Goal: Task Accomplishment & Management: Manage account settings

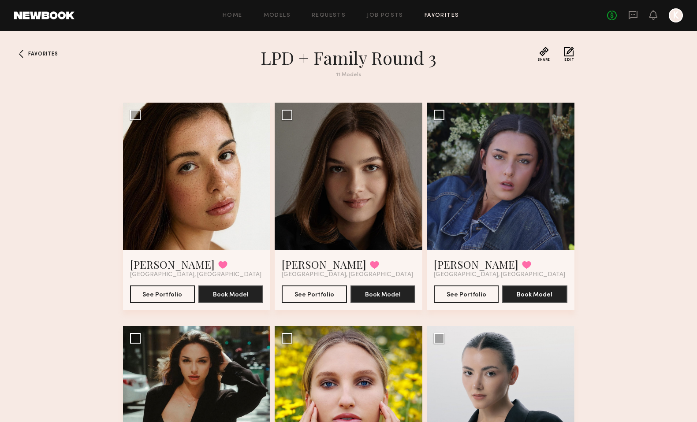
click at [431, 15] on link "Favorites" at bounding box center [442, 16] width 35 height 6
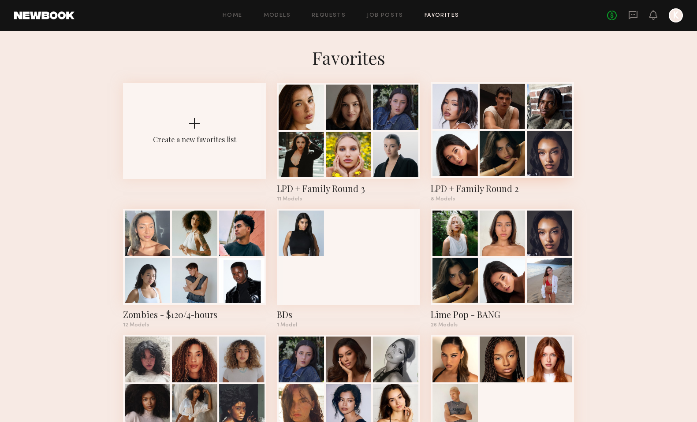
click at [474, 157] on div at bounding box center [454, 153] width 45 height 45
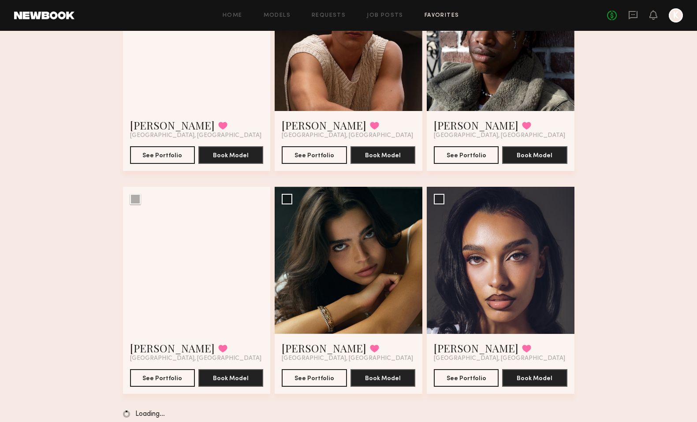
scroll to position [149, 0]
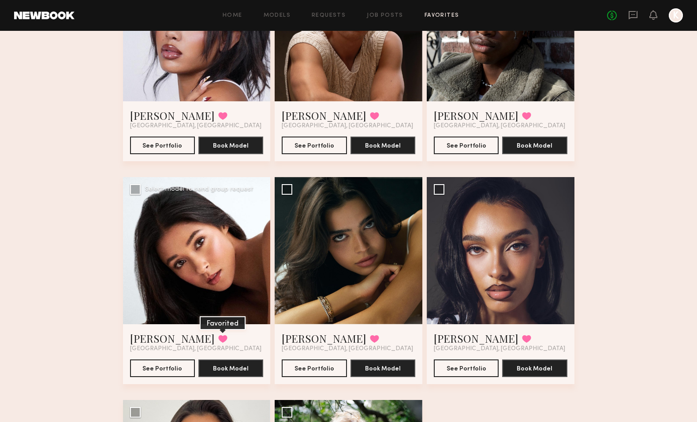
click at [218, 337] on button at bounding box center [222, 339] width 9 height 8
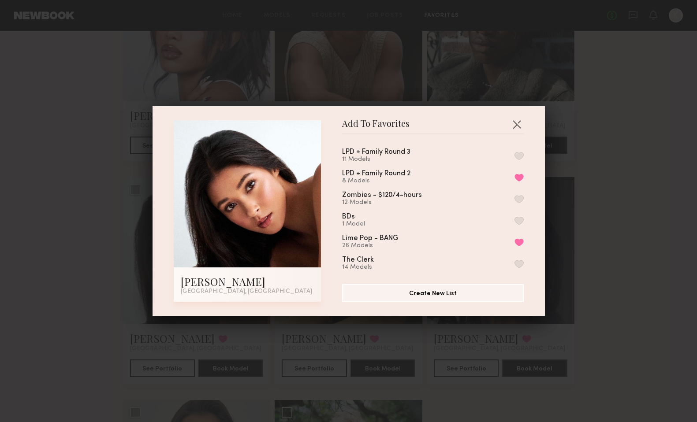
click at [520, 153] on button "button" at bounding box center [518, 156] width 9 height 8
click at [521, 123] on button "button" at bounding box center [517, 124] width 14 height 14
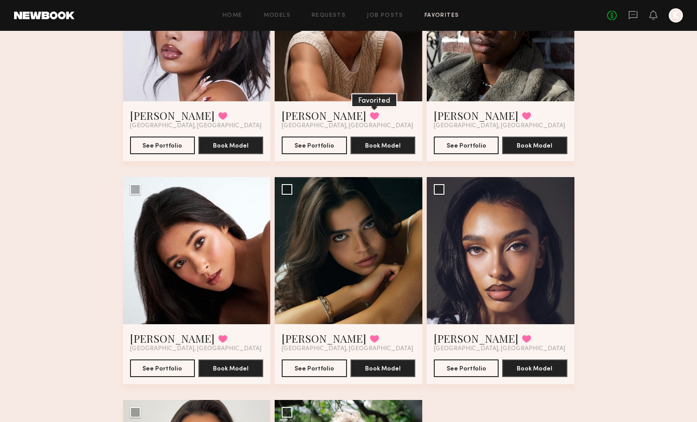
click at [370, 114] on button at bounding box center [374, 116] width 9 height 8
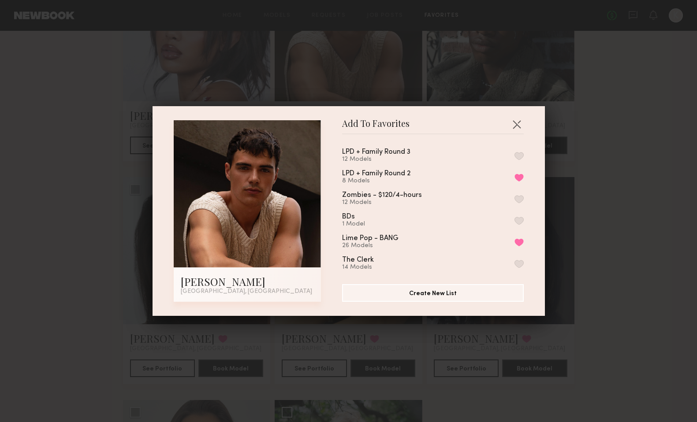
click at [524, 151] on div "LPD + Family Round 3 12 Models LPD + Family Round 2 8 Models Remove from favori…" at bounding box center [437, 206] width 190 height 129
click at [518, 158] on button "button" at bounding box center [518, 156] width 9 height 8
click at [515, 124] on button "button" at bounding box center [517, 124] width 14 height 14
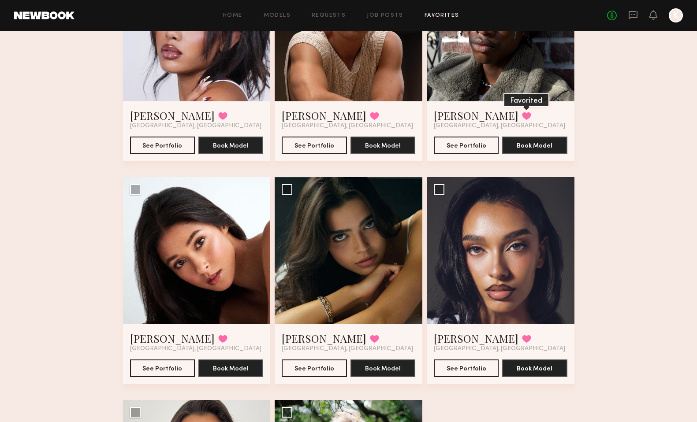
click at [522, 116] on button at bounding box center [526, 116] width 9 height 8
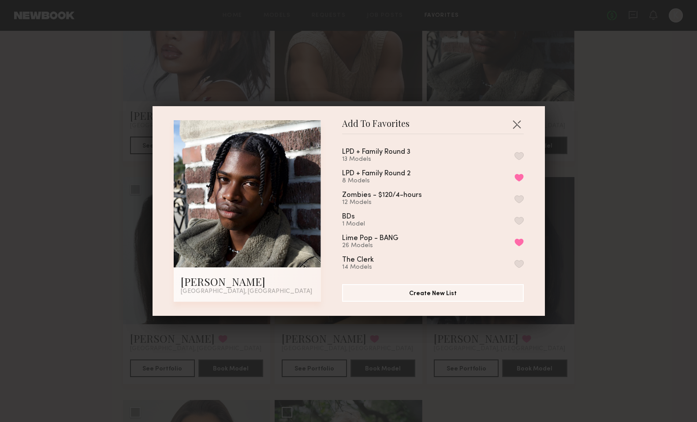
click at [520, 155] on button "button" at bounding box center [518, 156] width 9 height 8
click at [517, 121] on button "button" at bounding box center [517, 124] width 14 height 14
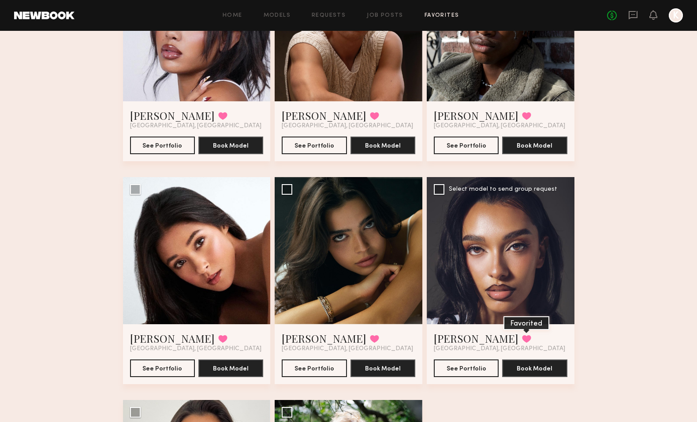
click at [522, 338] on button at bounding box center [526, 339] width 9 height 8
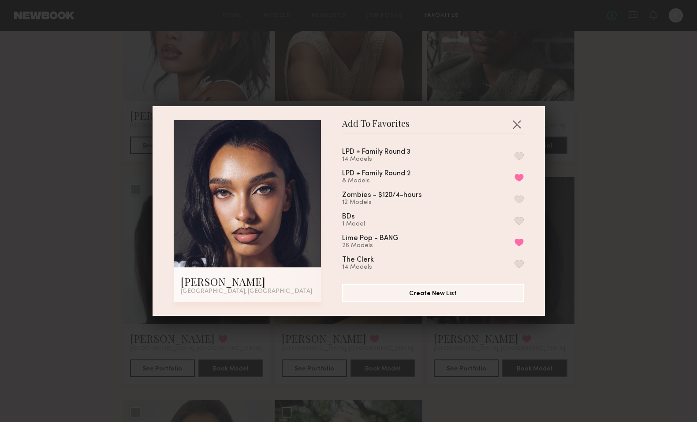
click at [519, 155] on button "button" at bounding box center [518, 156] width 9 height 8
click at [520, 122] on button "button" at bounding box center [517, 124] width 14 height 14
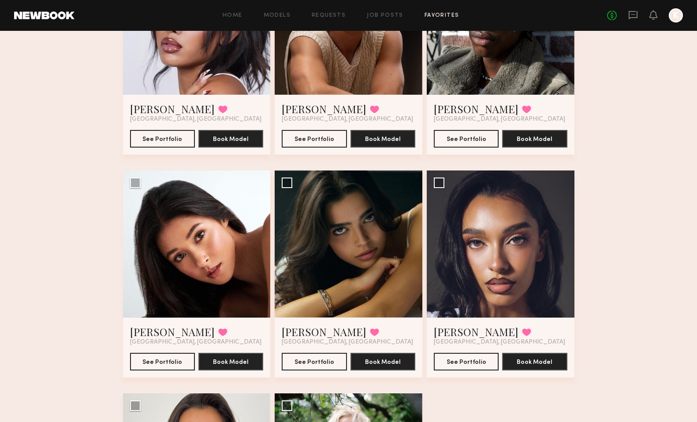
scroll to position [0, 0]
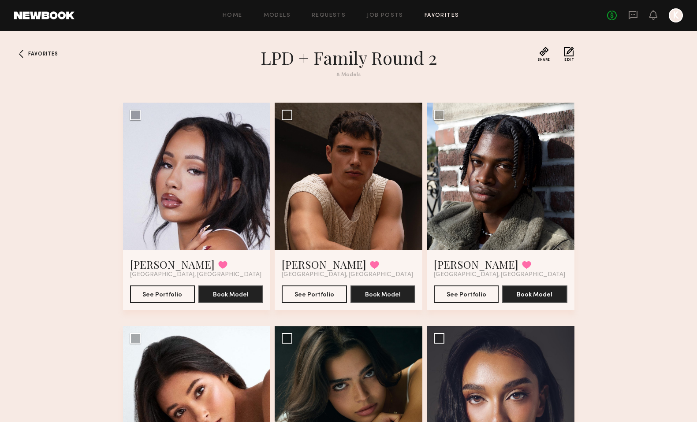
click at [441, 11] on div "Home Models Requests Job Posts Favorites Sign Out No fees up to $5,000 K" at bounding box center [379, 15] width 608 height 14
click at [441, 14] on link "Favorites" at bounding box center [442, 16] width 35 height 6
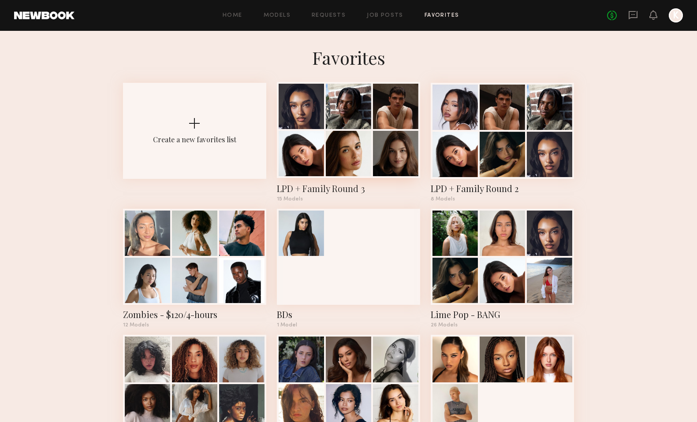
click at [341, 157] on div at bounding box center [348, 153] width 45 height 45
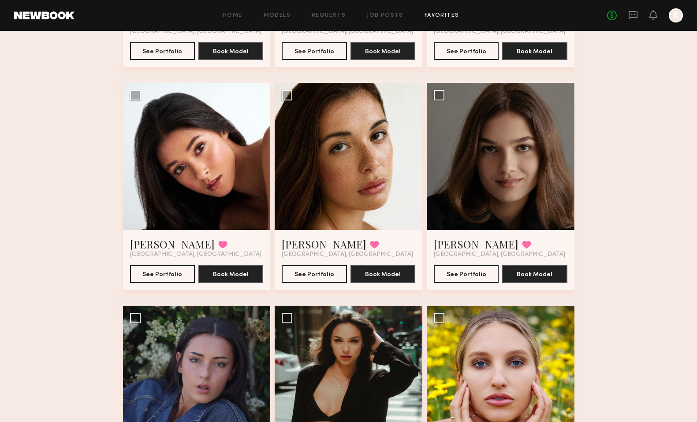
scroll to position [241, 0]
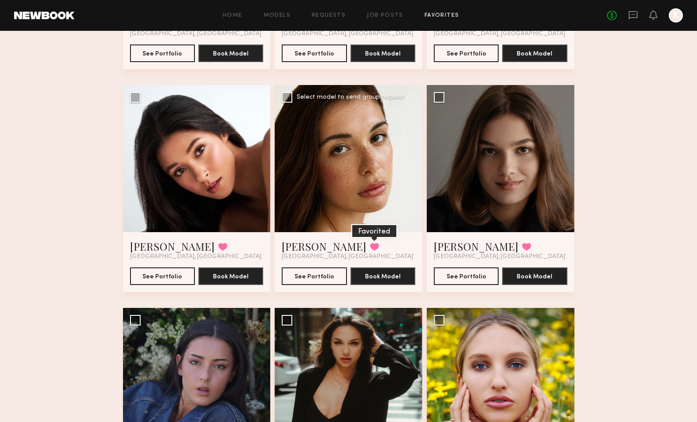
click at [370, 246] on button at bounding box center [374, 247] width 9 height 8
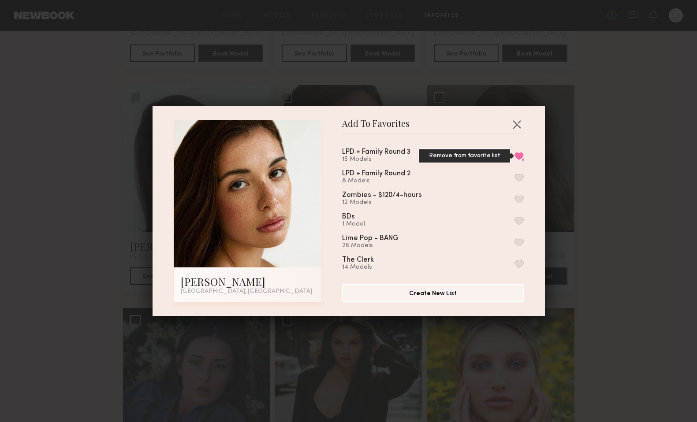
click at [521, 154] on button "Remove from favorite list" at bounding box center [518, 156] width 9 height 8
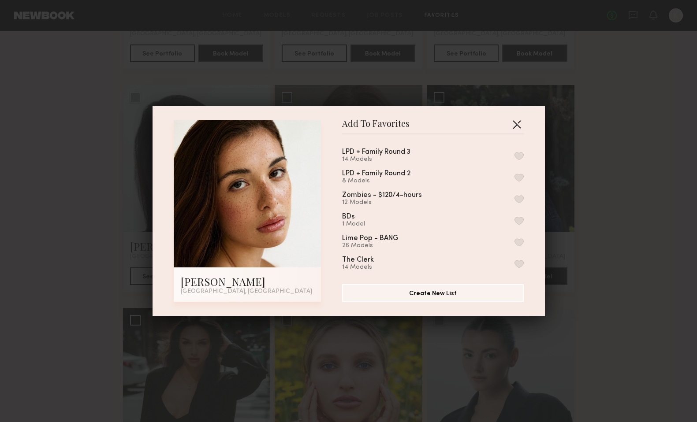
click at [517, 124] on button "button" at bounding box center [517, 124] width 14 height 14
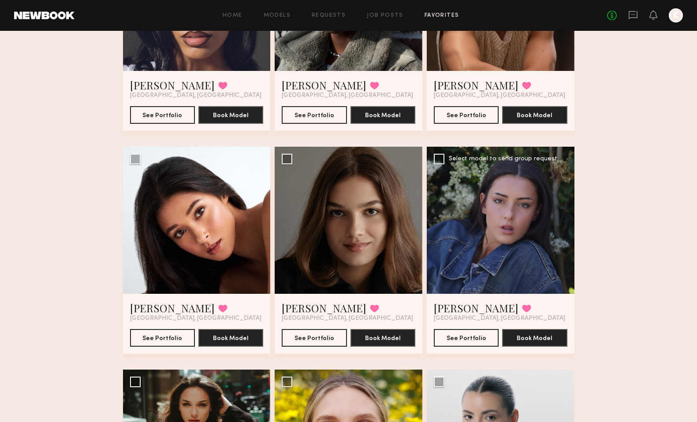
scroll to position [175, 0]
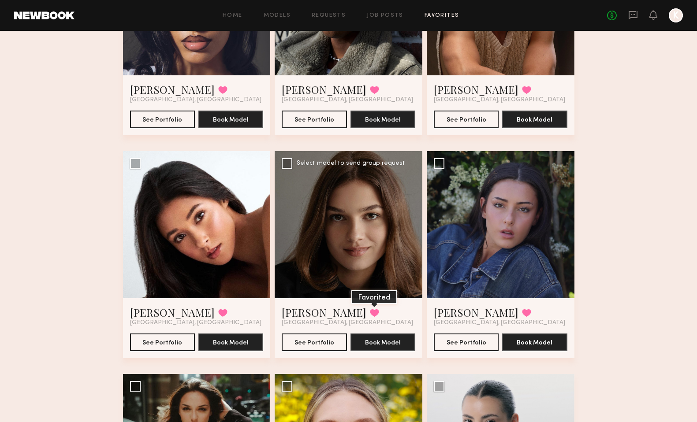
click at [370, 313] on button at bounding box center [374, 313] width 9 height 8
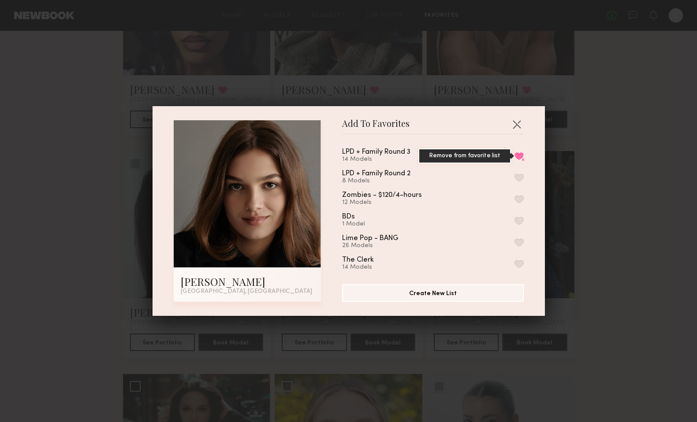
click at [518, 156] on button "Remove from favorite list" at bounding box center [518, 156] width 9 height 8
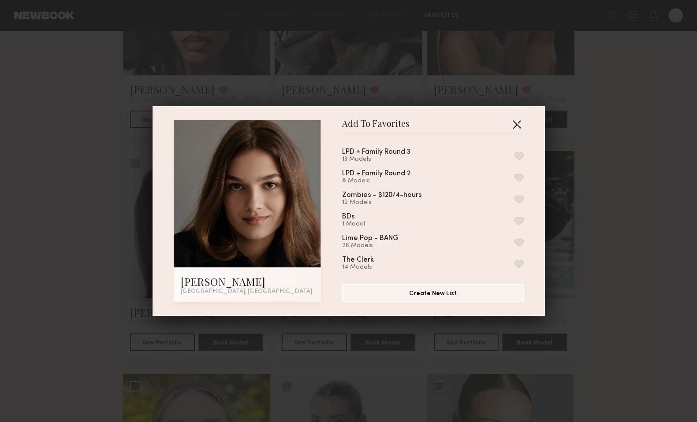
click at [517, 122] on button "button" at bounding box center [517, 124] width 14 height 14
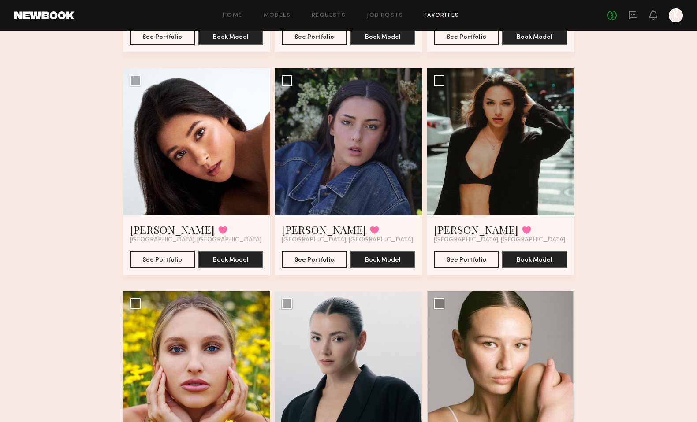
scroll to position [241, 0]
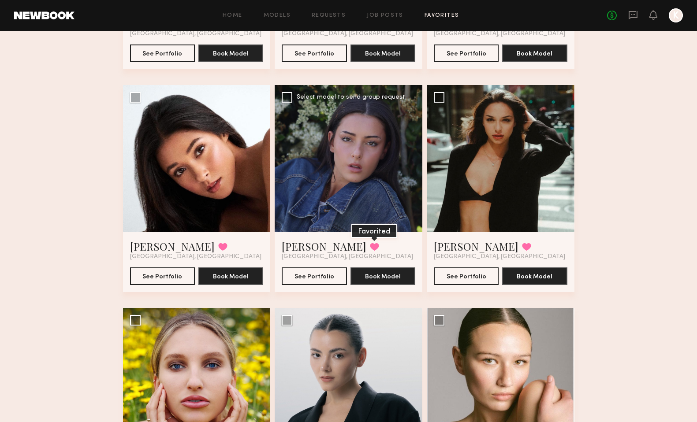
click at [370, 245] on button at bounding box center [374, 247] width 9 height 8
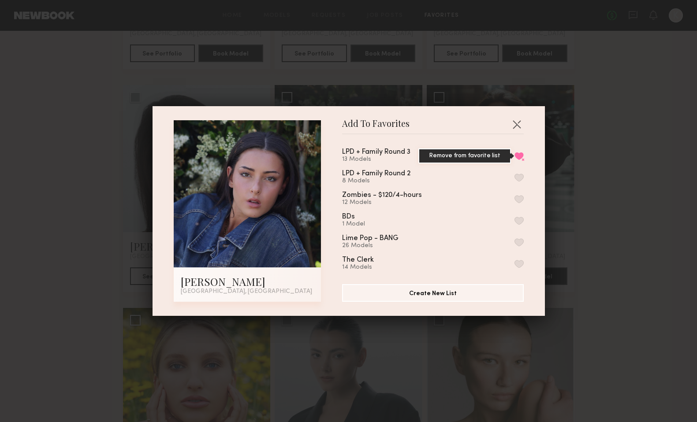
click at [519, 156] on button "Remove from favorite list" at bounding box center [518, 156] width 9 height 8
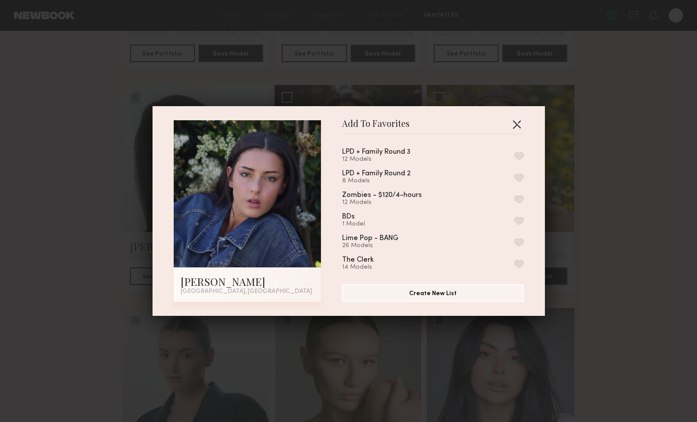
click at [518, 123] on button "button" at bounding box center [517, 124] width 14 height 14
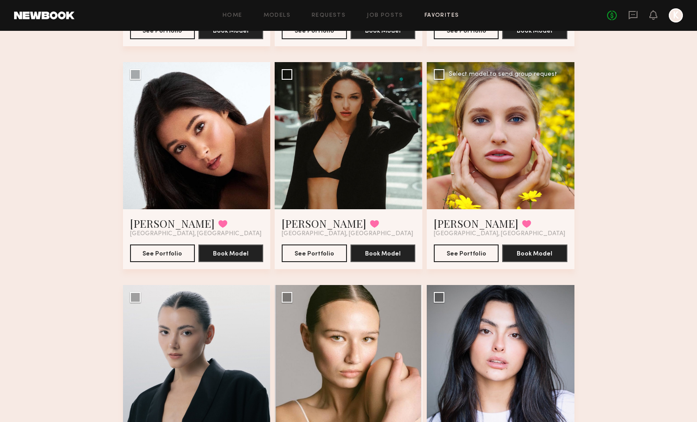
scroll to position [279, 0]
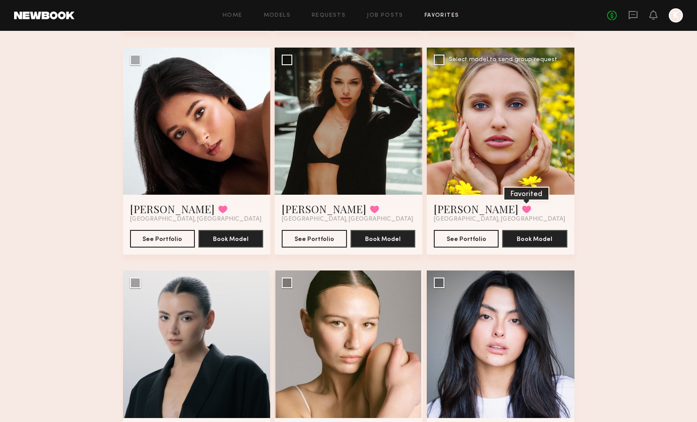
click at [522, 209] on button at bounding box center [526, 209] width 9 height 8
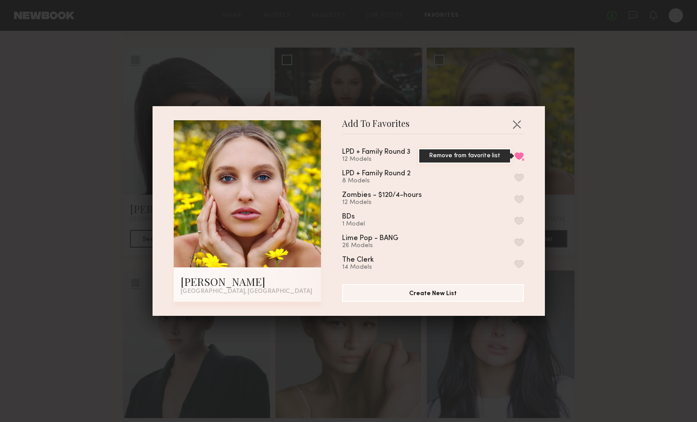
click at [520, 155] on button "Remove from favorite list" at bounding box center [518, 156] width 9 height 8
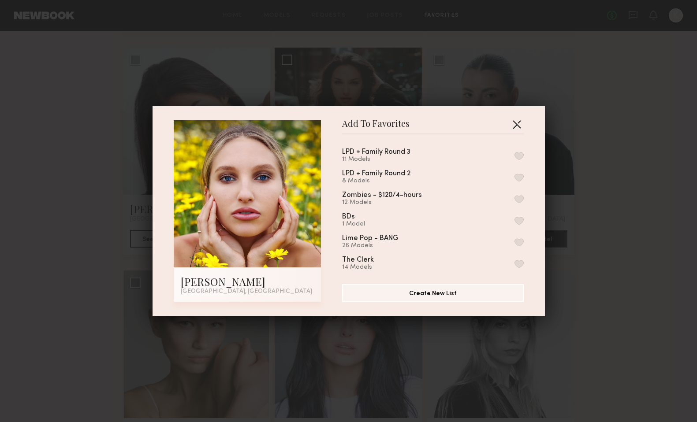
click at [519, 122] on button "button" at bounding box center [517, 124] width 14 height 14
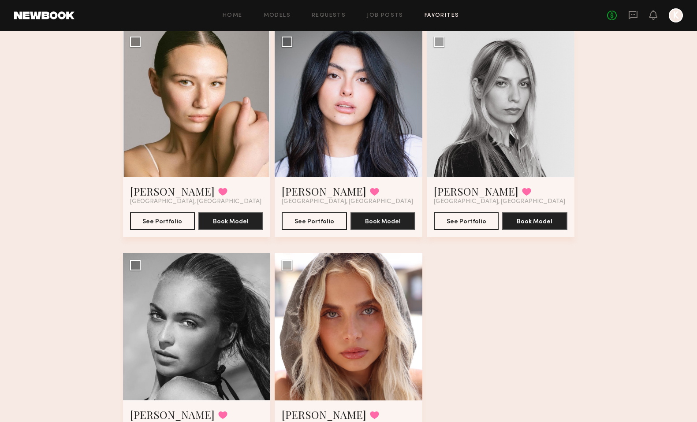
scroll to position [523, 0]
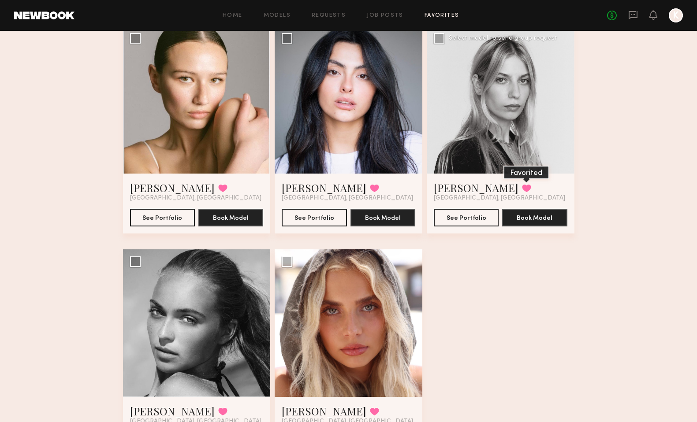
click at [522, 185] on button at bounding box center [526, 188] width 9 height 8
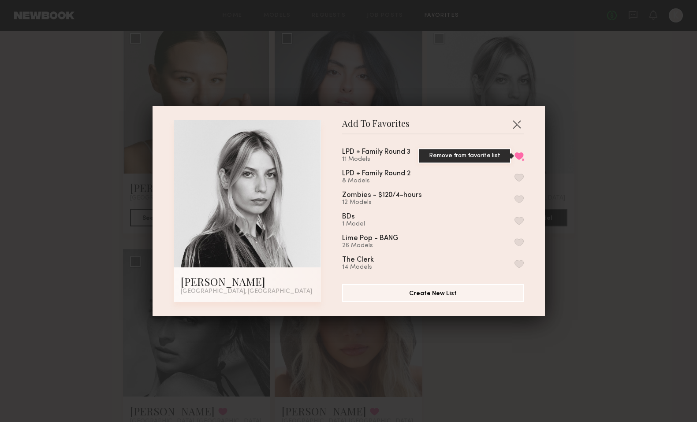
click at [521, 154] on button "Remove from favorite list" at bounding box center [518, 156] width 9 height 8
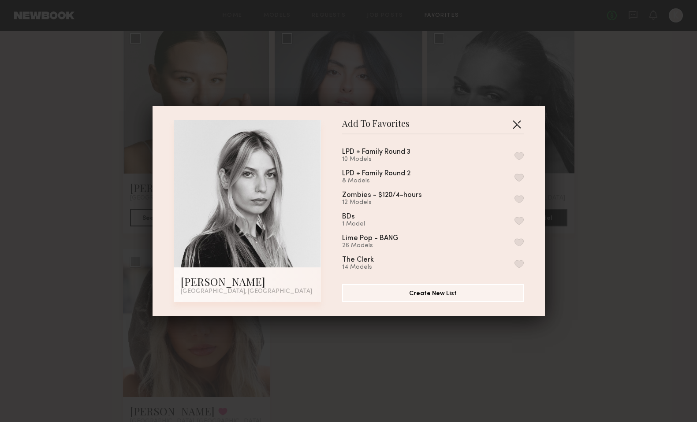
click at [518, 124] on button "button" at bounding box center [517, 124] width 14 height 14
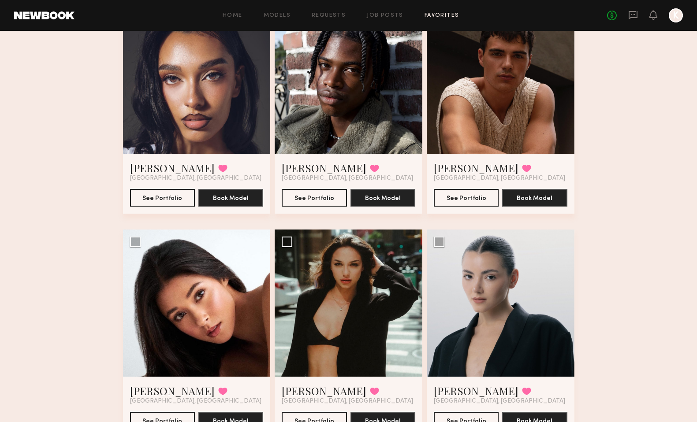
scroll to position [97, 0]
